Goal: Task Accomplishment & Management: Use online tool/utility

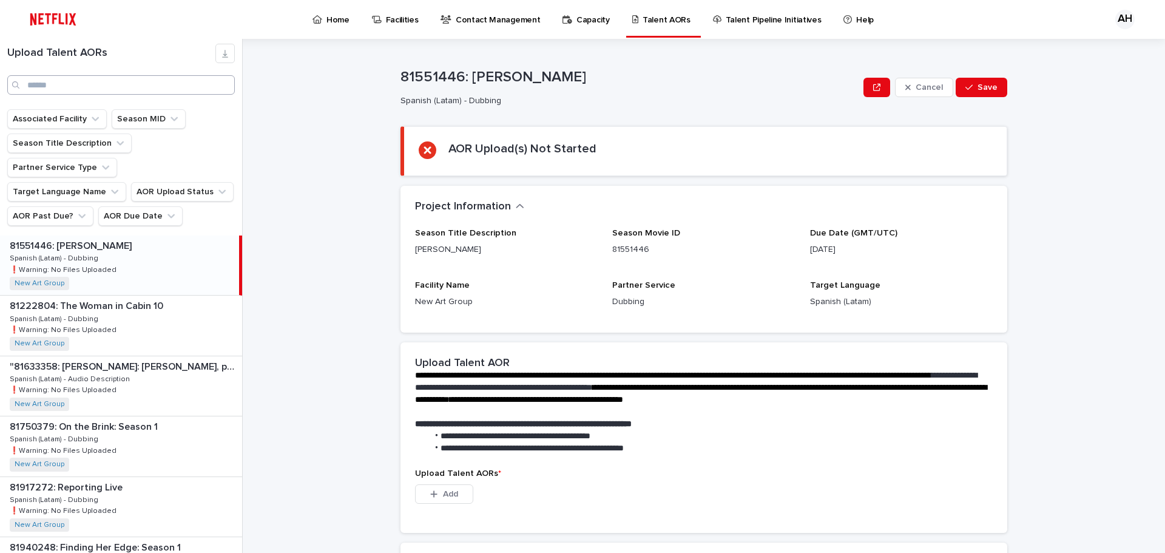
scroll to position [1508, 0]
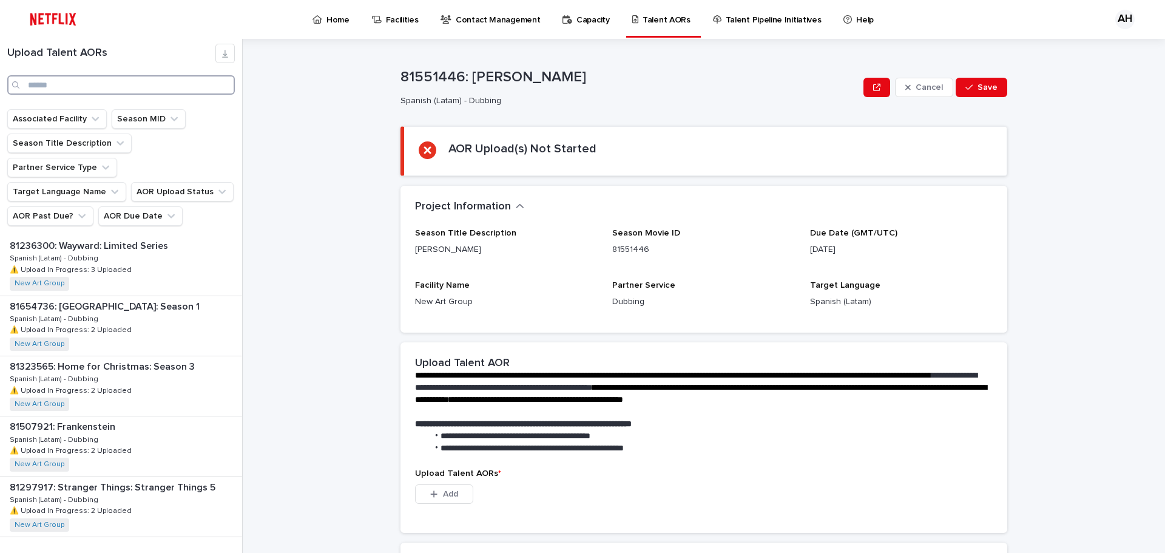
click at [127, 92] on input "Search" at bounding box center [121, 84] width 228 height 19
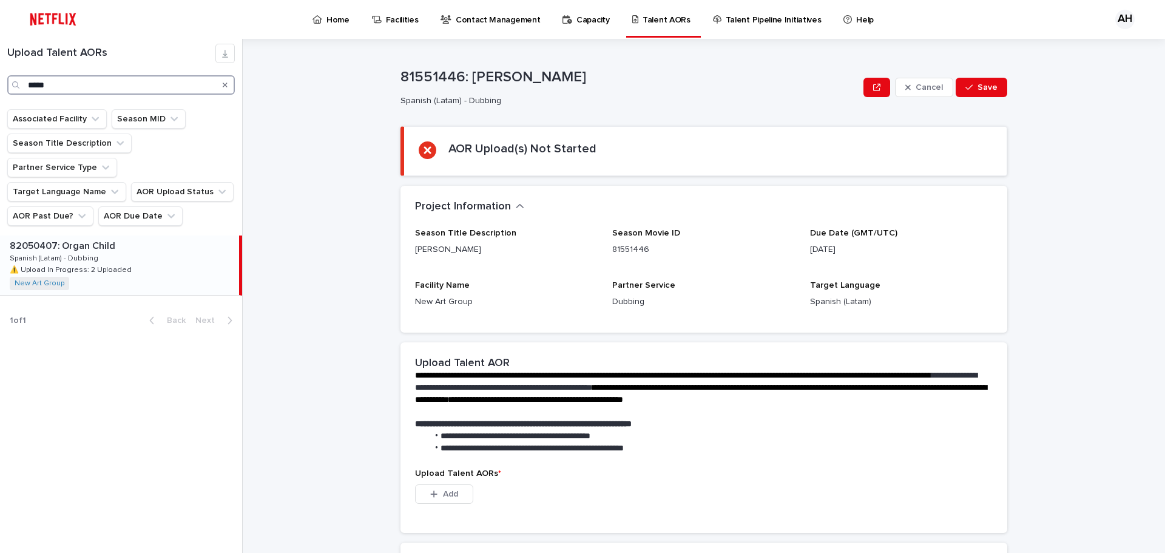
type input "*****"
click at [131, 243] on div "82050407: Organ Child 82050407: Organ Child Spanish (Latam) - Dubbing Spanish (…" at bounding box center [119, 264] width 239 height 59
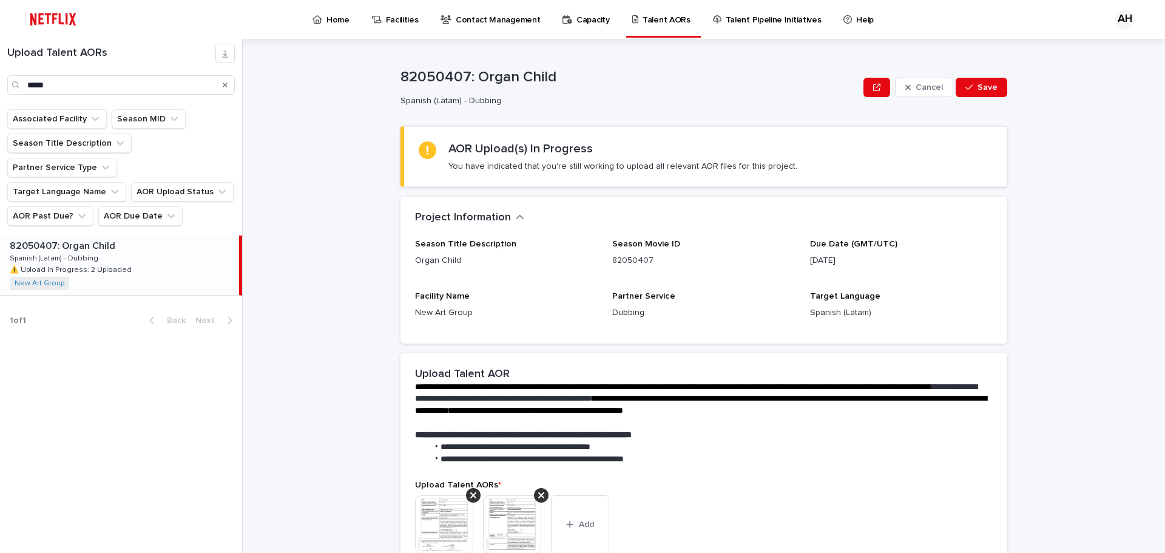
click at [59, 252] on p "Spanish (Latam) - Dubbing" at bounding box center [55, 257] width 91 height 11
click at [56, 238] on p "82050407: Organ Child" at bounding box center [64, 245] width 108 height 14
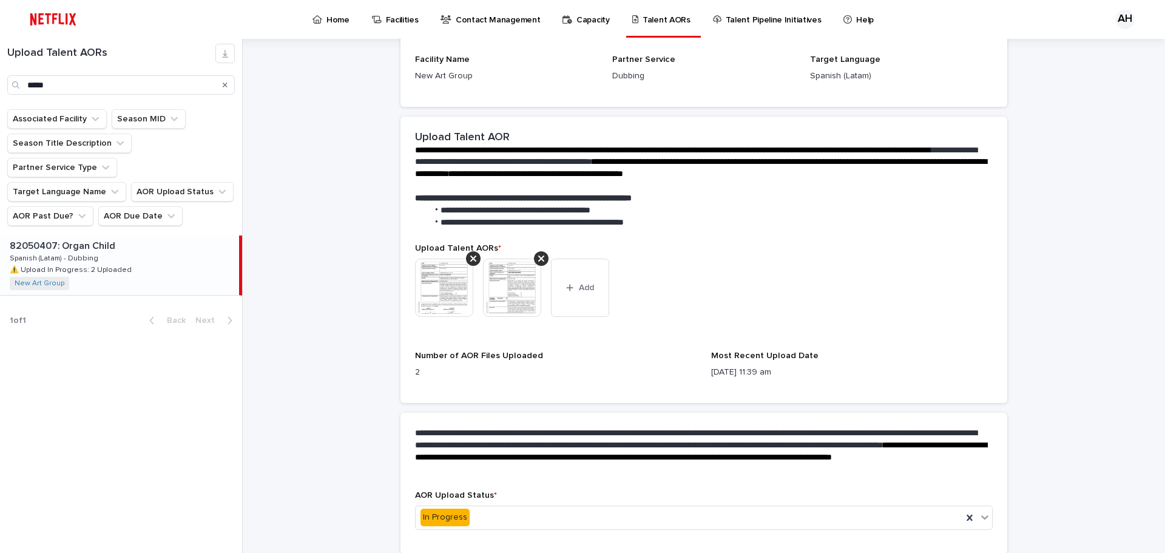
scroll to position [282, 0]
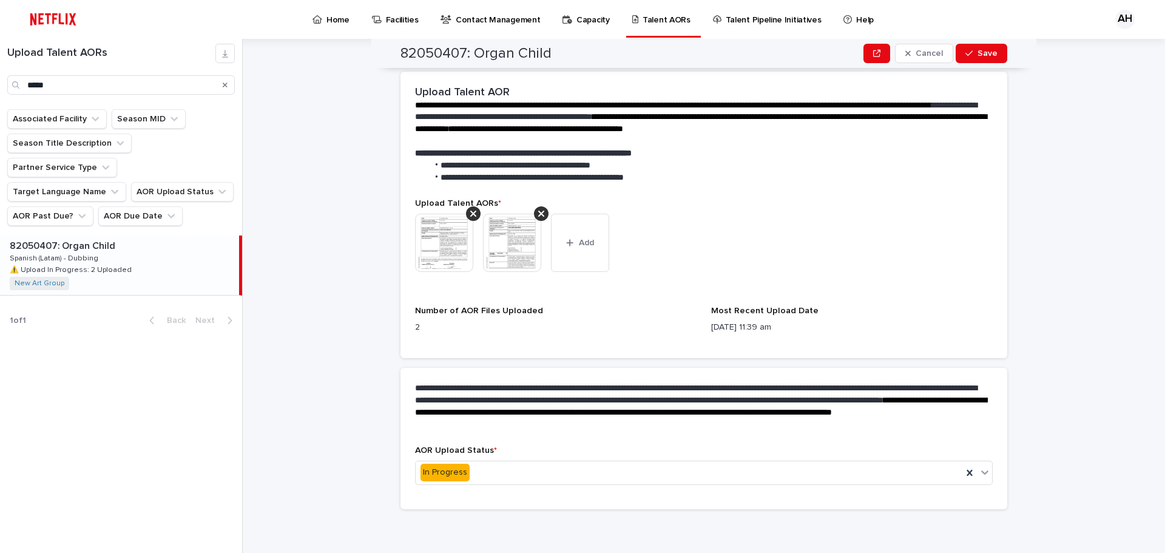
click at [509, 245] on img at bounding box center [512, 243] width 58 height 58
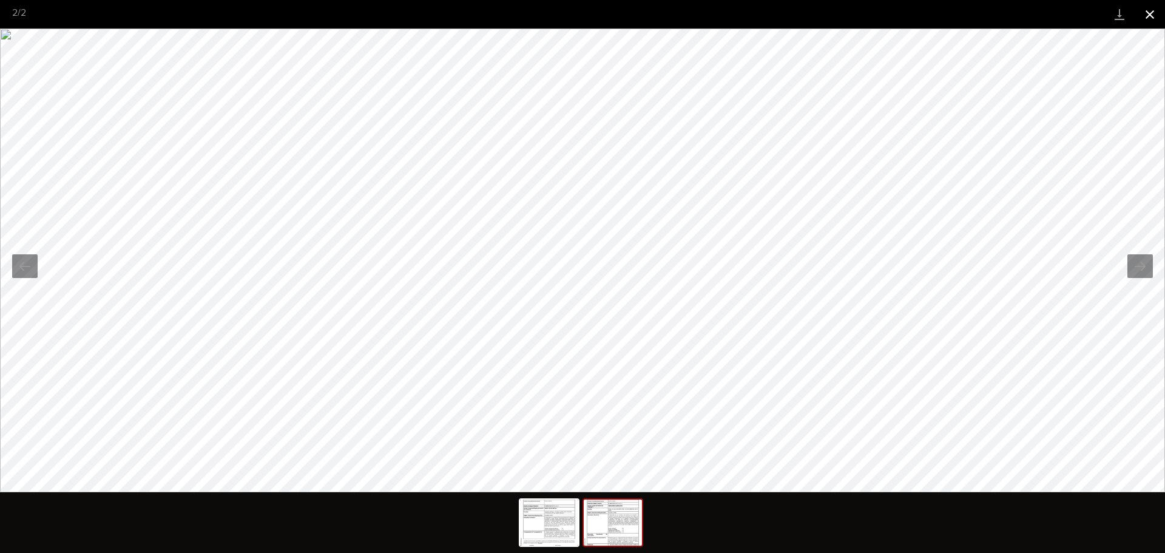
click at [1147, 19] on button "Close gallery" at bounding box center [1150, 14] width 30 height 29
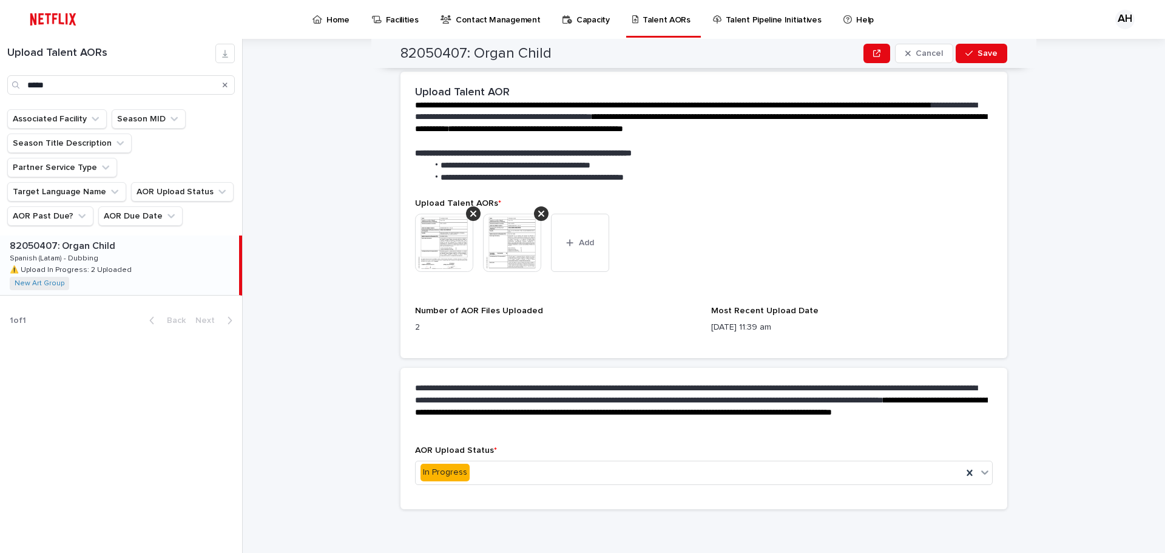
click at [441, 234] on img at bounding box center [444, 243] width 58 height 58
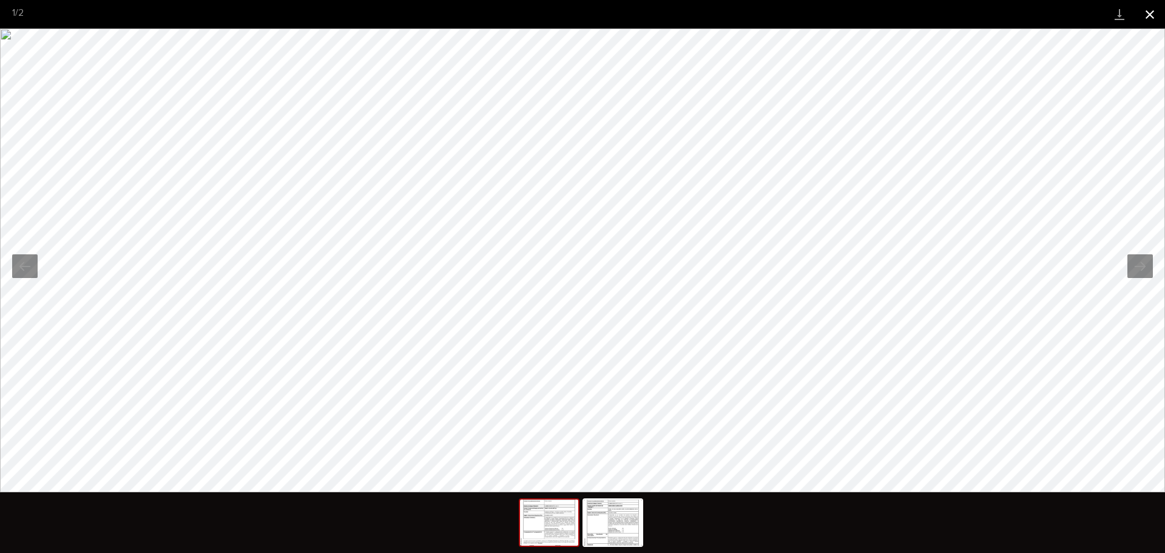
click at [1148, 13] on button "Close gallery" at bounding box center [1150, 14] width 30 height 29
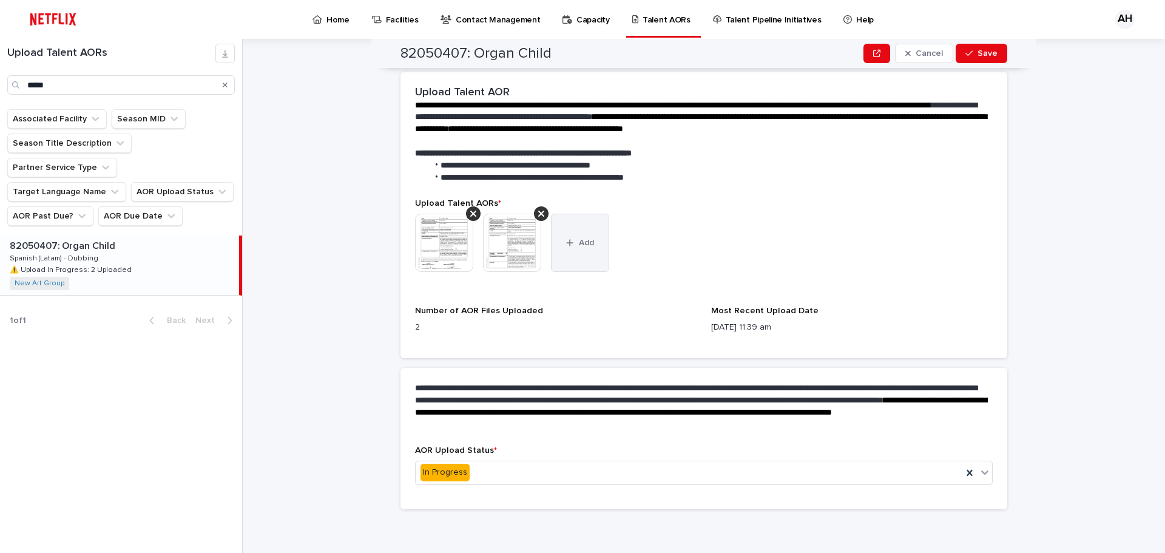
click at [570, 252] on button "Add" at bounding box center [580, 243] width 58 height 58
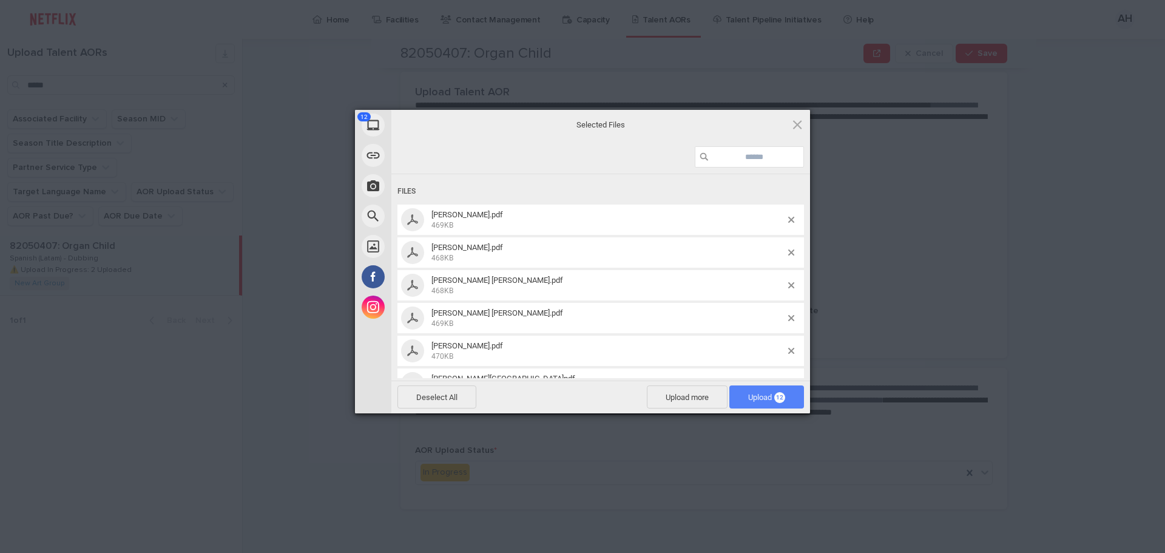
click at [768, 399] on span "Upload 12" at bounding box center [766, 397] width 37 height 9
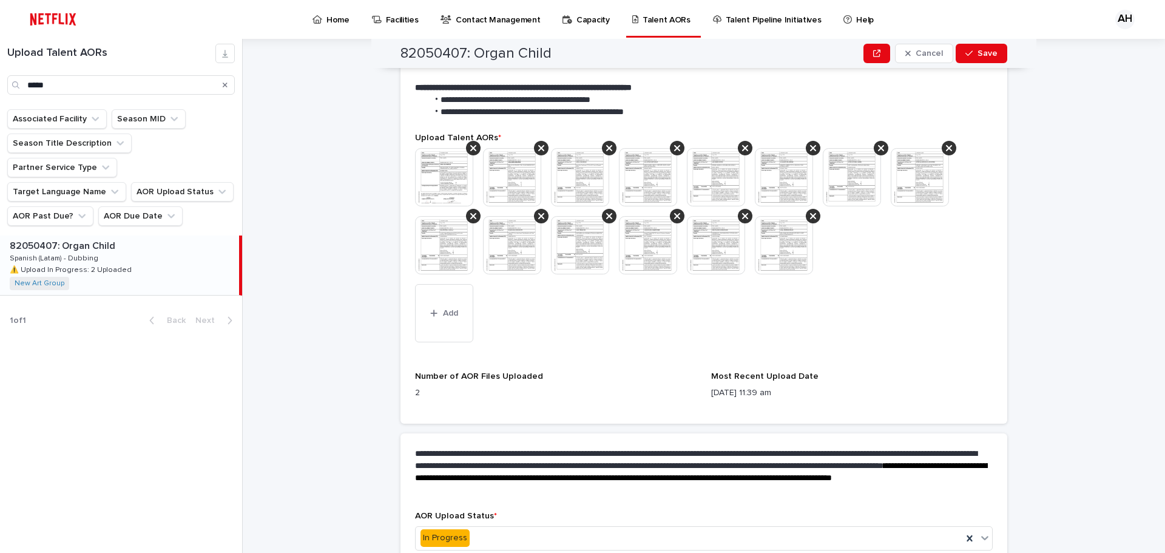
scroll to position [413, 0]
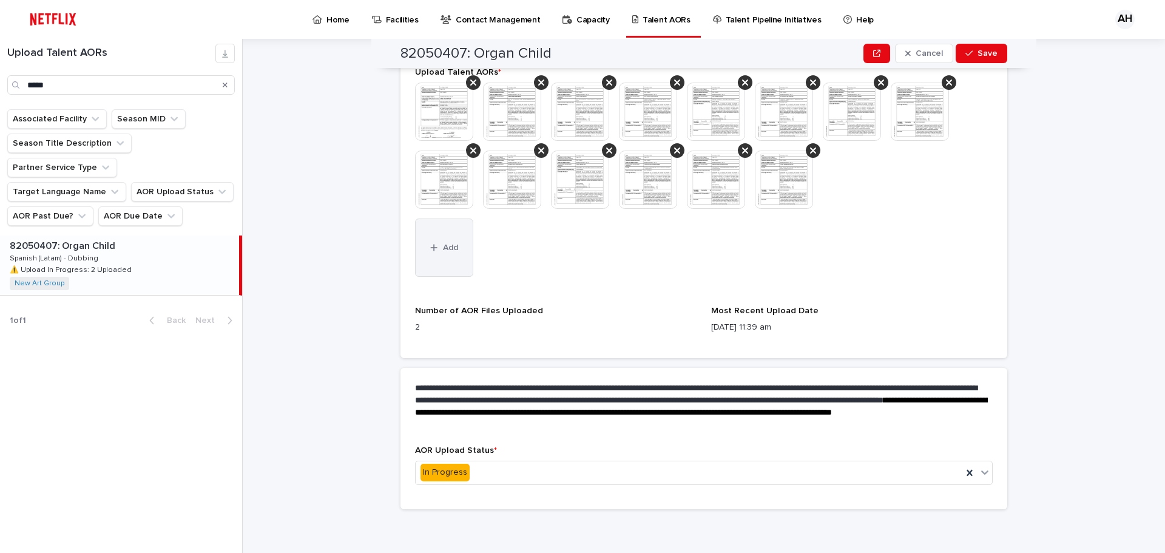
click at [443, 248] on span "Add" at bounding box center [450, 247] width 15 height 8
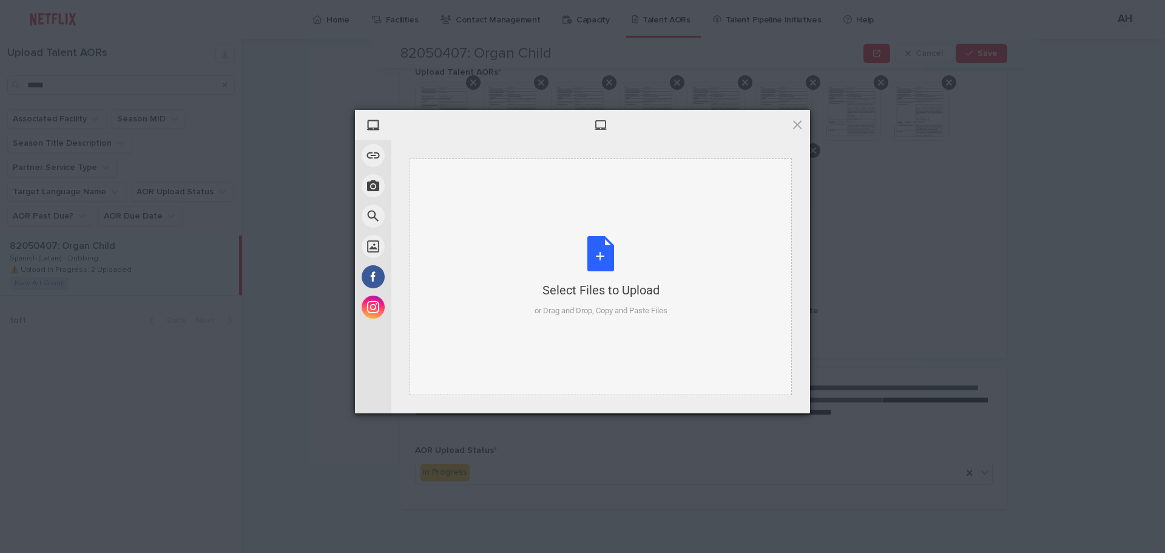
click at [598, 269] on div "Select Files to Upload or Drag and Drop, Copy and Paste Files" at bounding box center [601, 276] width 133 height 81
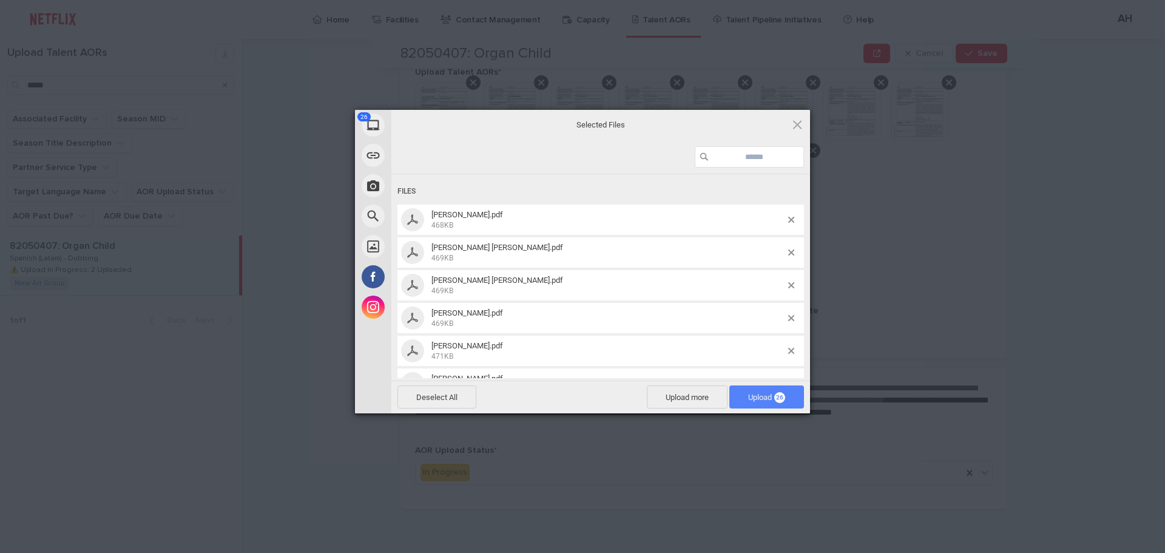
click at [777, 396] on span "26" at bounding box center [779, 397] width 11 height 11
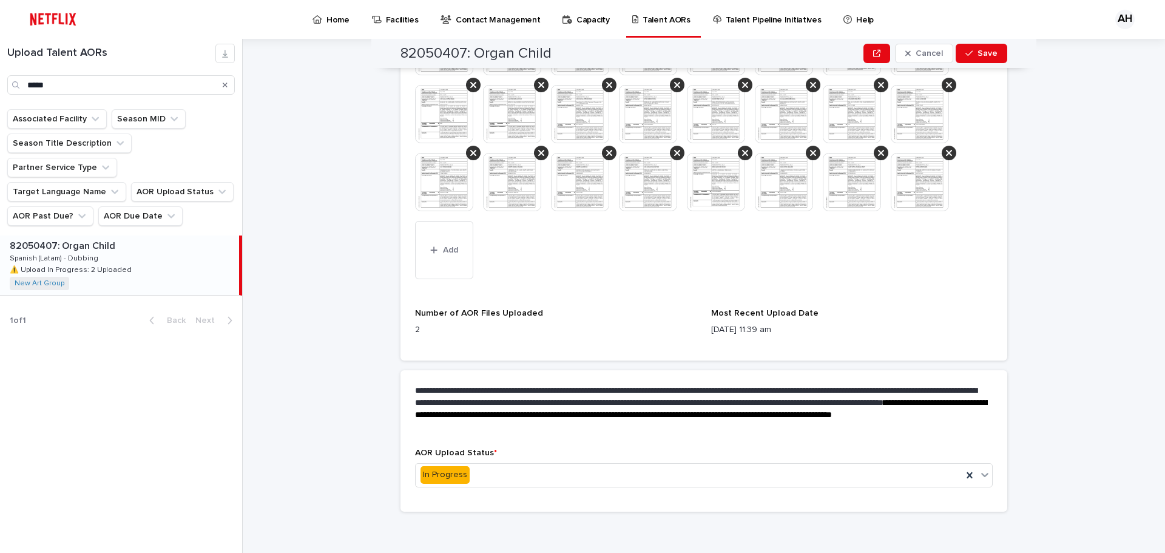
scroll to position [617, 0]
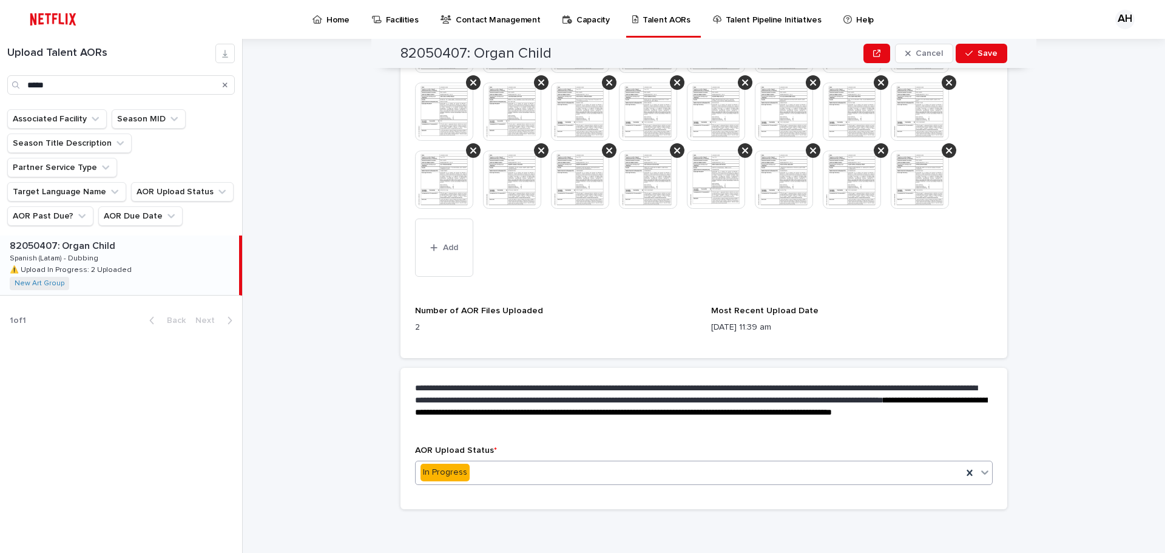
click at [890, 473] on div "In Progress" at bounding box center [689, 472] width 547 height 20
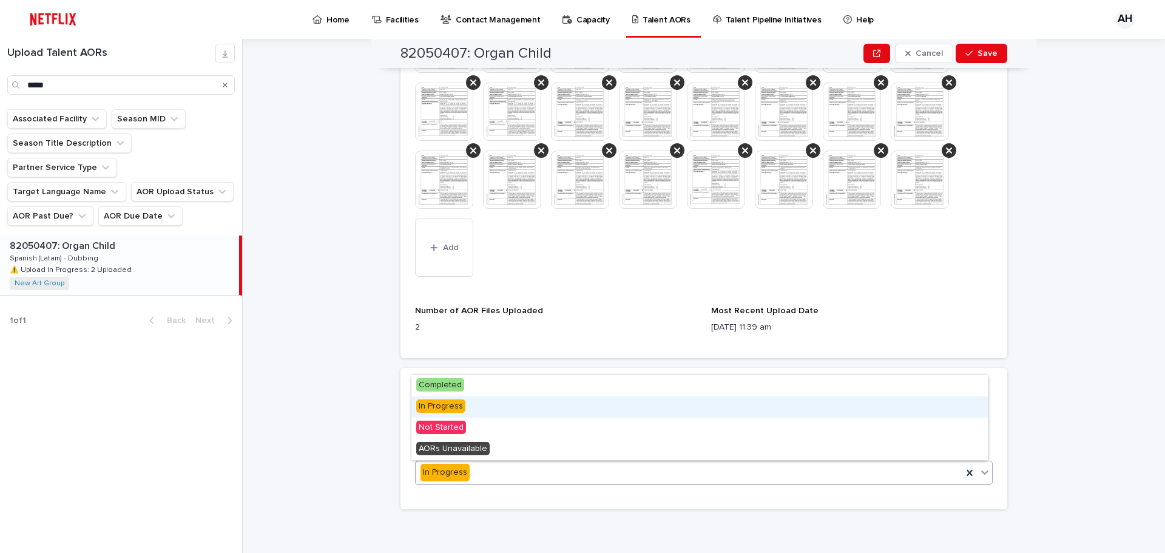
click at [448, 401] on span "In Progress" at bounding box center [440, 405] width 49 height 13
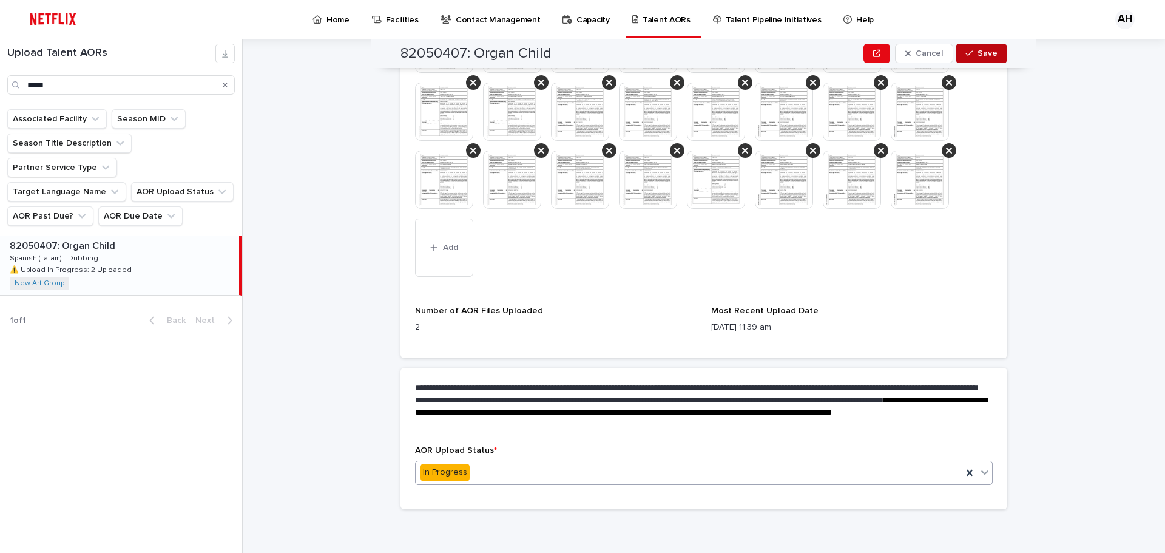
click at [978, 55] on span "Save" at bounding box center [988, 53] width 20 height 8
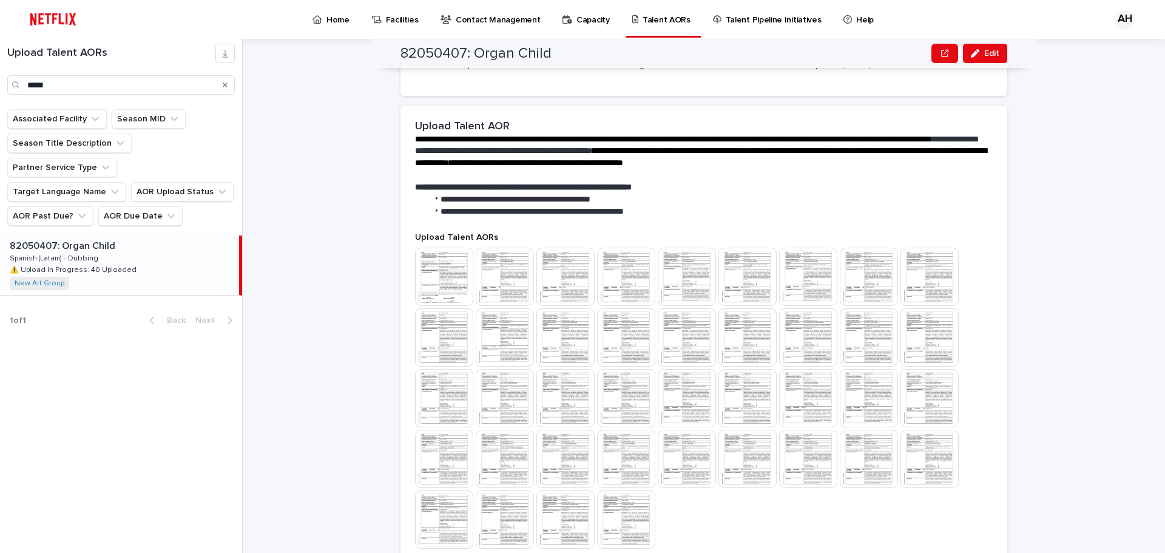
scroll to position [227, 0]
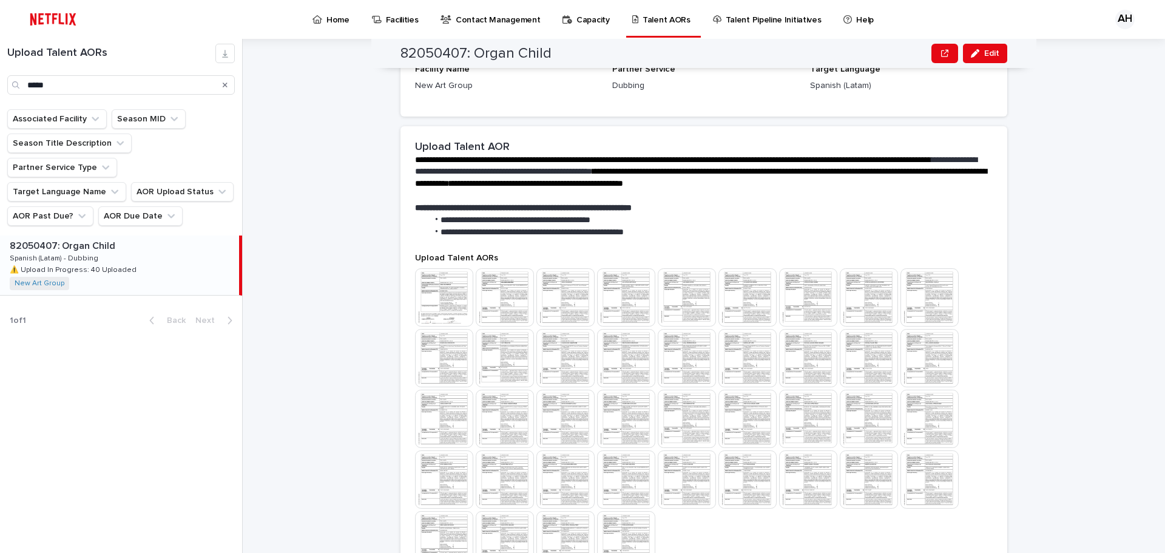
click at [452, 310] on img at bounding box center [444, 297] width 58 height 58
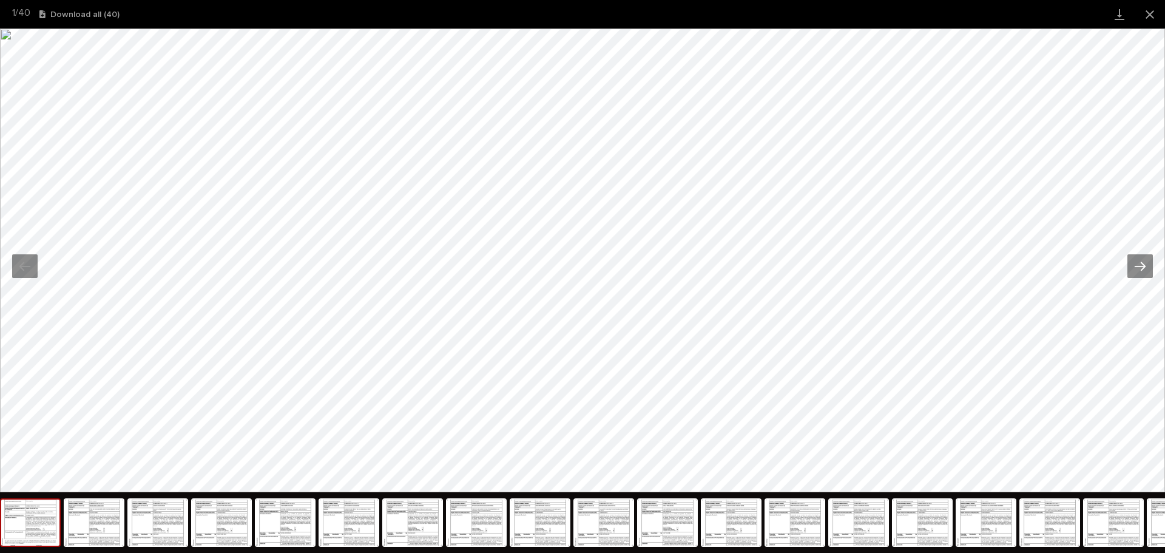
click at [1147, 269] on button "Next slide" at bounding box center [1140, 266] width 25 height 24
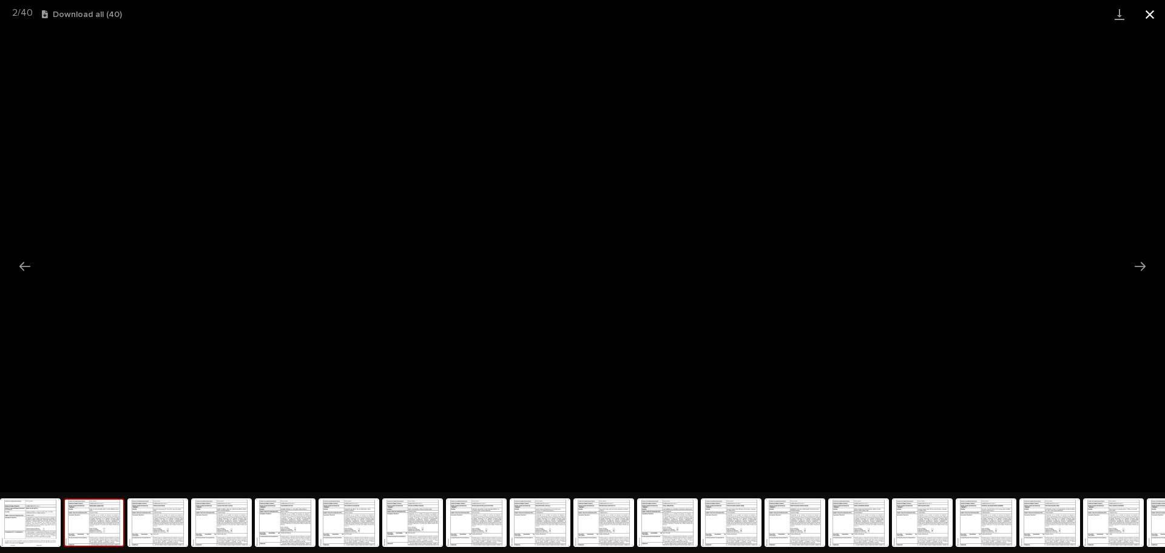
click at [1154, 16] on button "Close gallery" at bounding box center [1150, 14] width 30 height 29
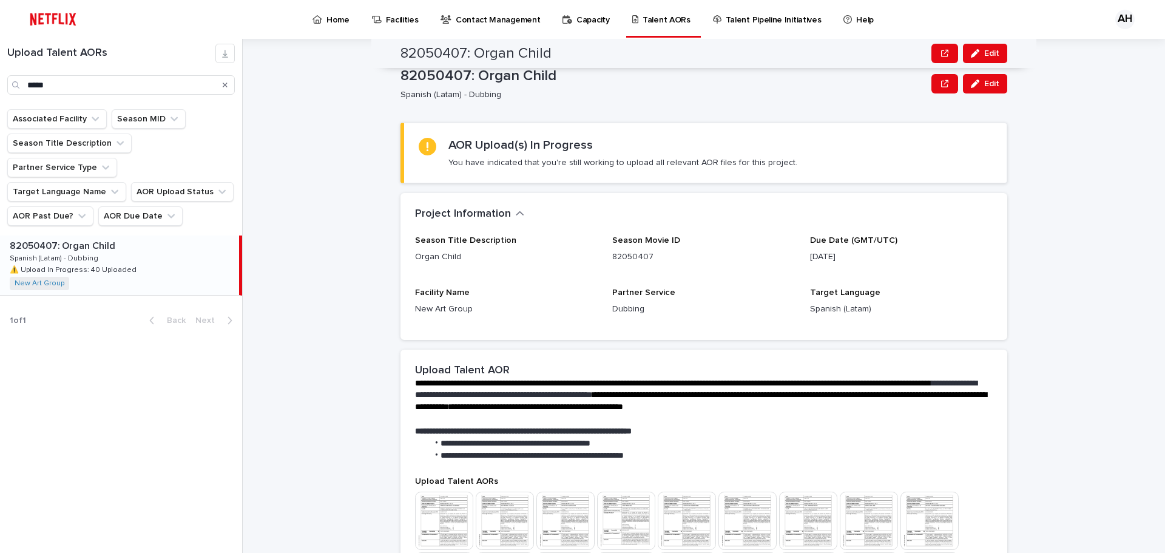
scroll to position [0, 0]
